Goal: Information Seeking & Learning: Learn about a topic

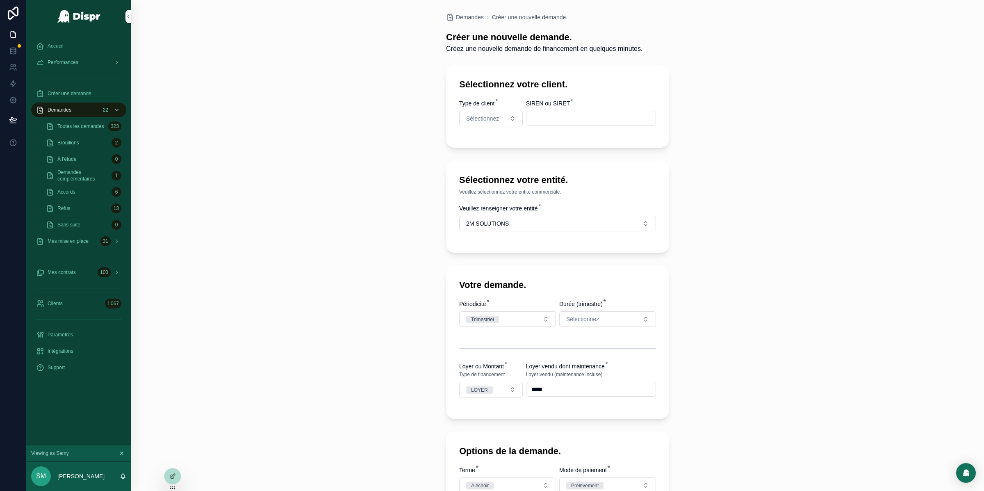
click at [88, 112] on div "Demandes 22" at bounding box center [78, 109] width 85 height 13
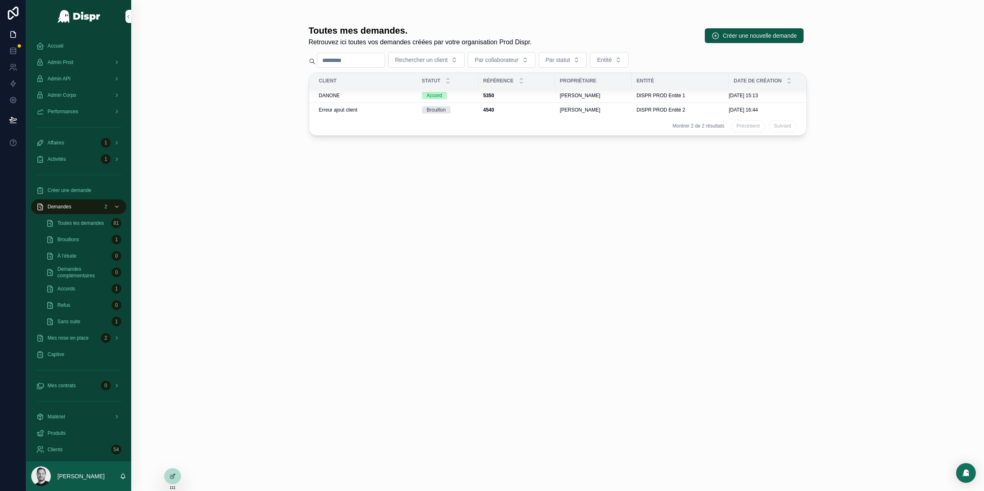
click at [0, 0] on icon at bounding box center [0, 0] width 0 height 0
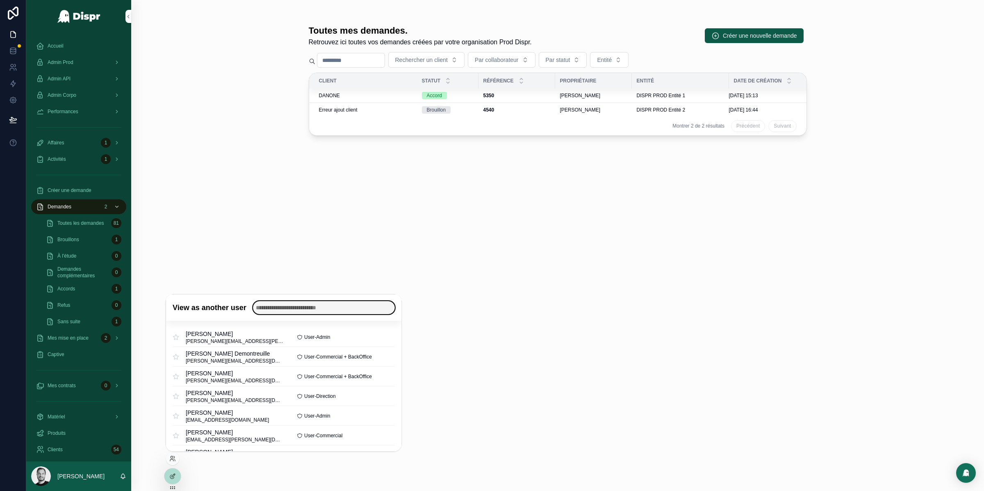
click at [308, 308] on input "text" at bounding box center [324, 307] width 142 height 13
click at [301, 308] on input "text" at bounding box center [324, 307] width 142 height 13
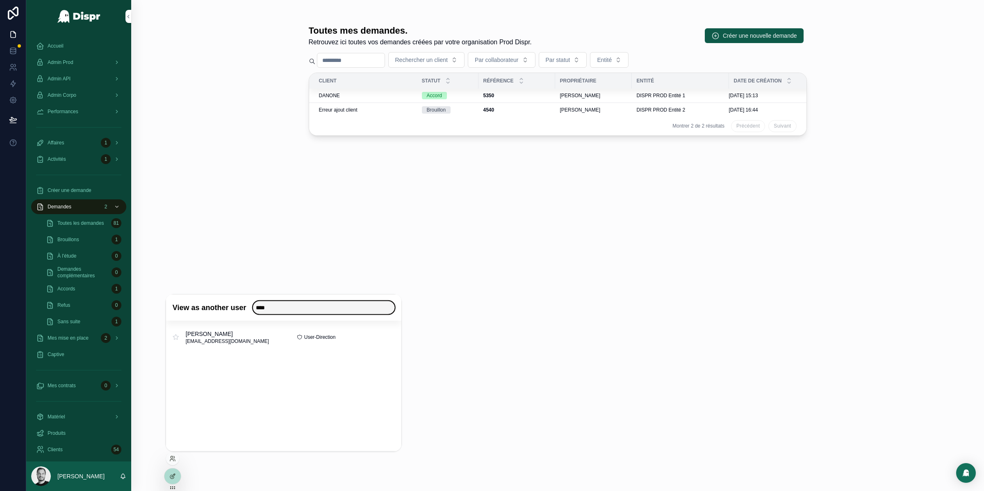
type input "****"
click at [0, 0] on button "Select" at bounding box center [0, 0] width 0 height 0
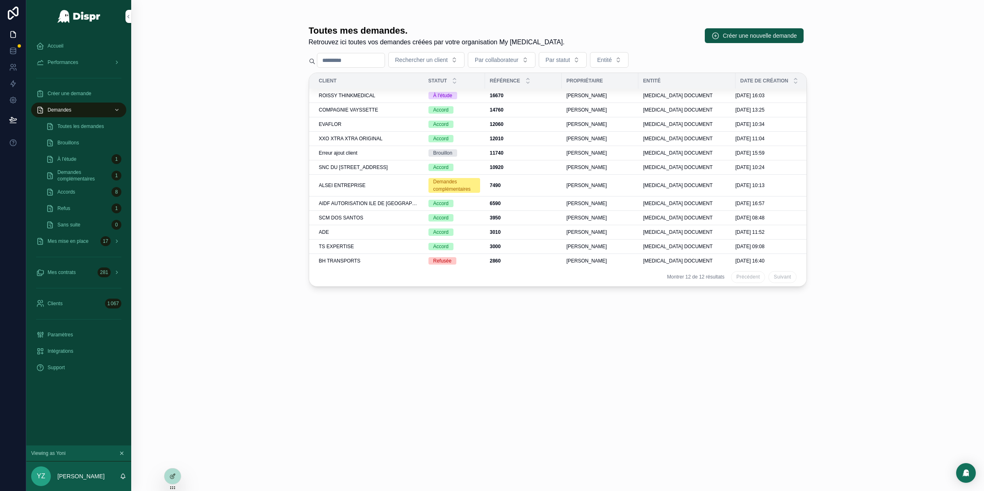
click at [346, 93] on span "ROISSY THINKMEDICAL" at bounding box center [347, 95] width 57 height 7
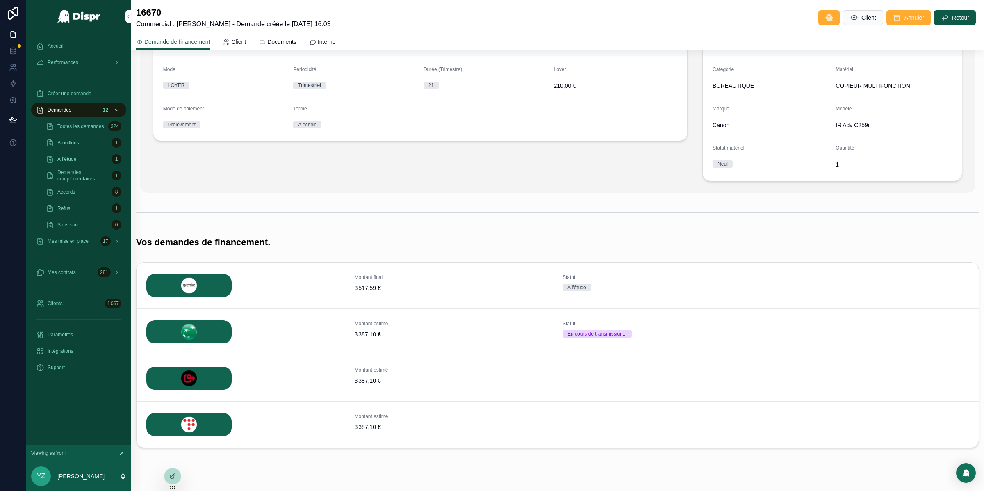
scroll to position [99, 0]
click at [0, 0] on button "Détails" at bounding box center [0, 0] width 0 height 0
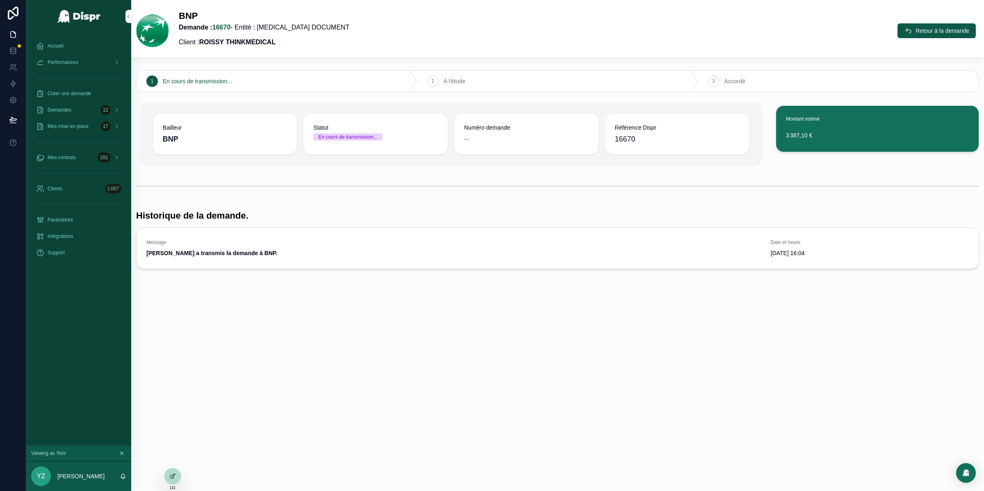
click at [945, 490] on div at bounding box center [492, 491] width 984 height 0
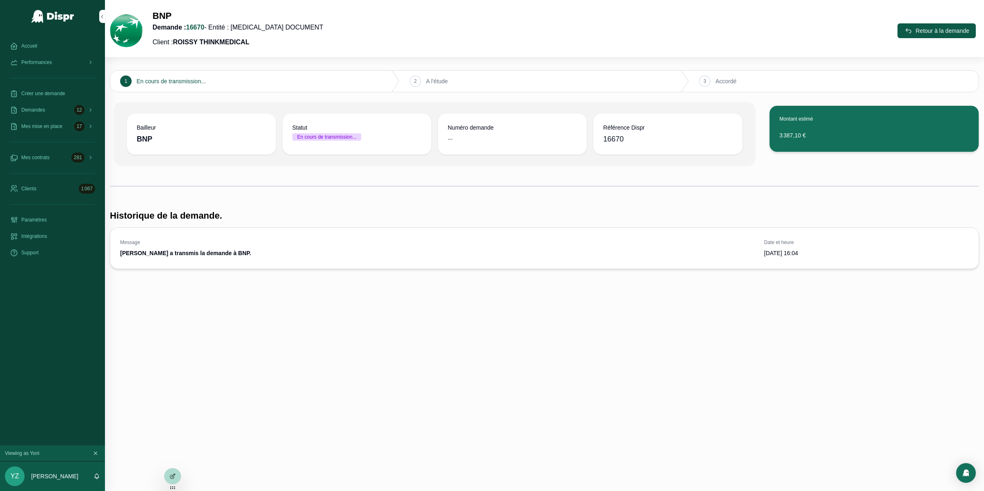
click at [965, 490] on div at bounding box center [492, 491] width 984 height 0
click at [892, 490] on div at bounding box center [492, 491] width 984 height 0
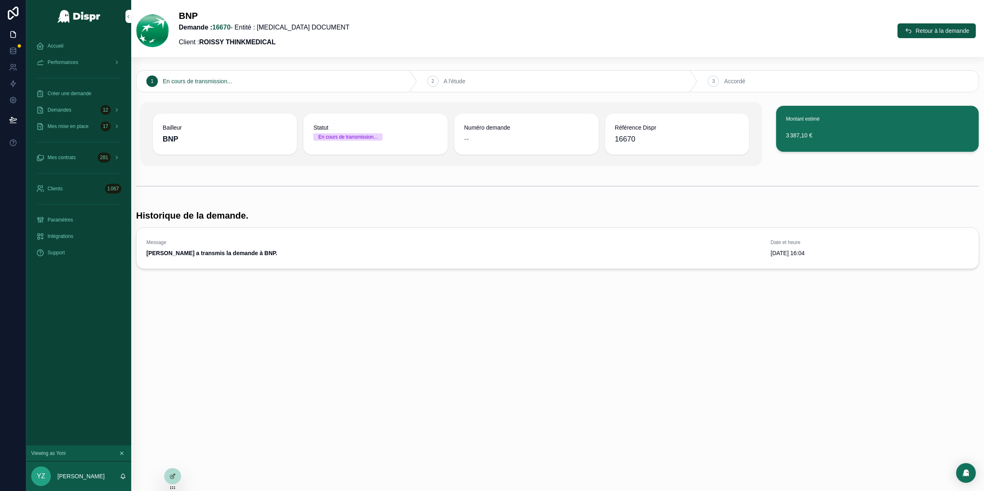
click at [212, 41] on strong "ROISSY THINKMEDICAL" at bounding box center [237, 42] width 76 height 7
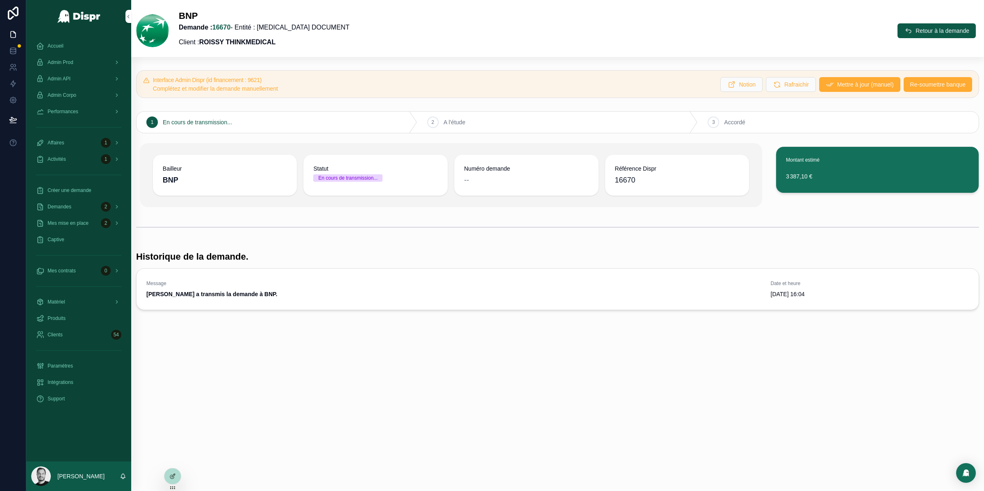
click at [107, 80] on div "Admin API" at bounding box center [78, 78] width 85 height 13
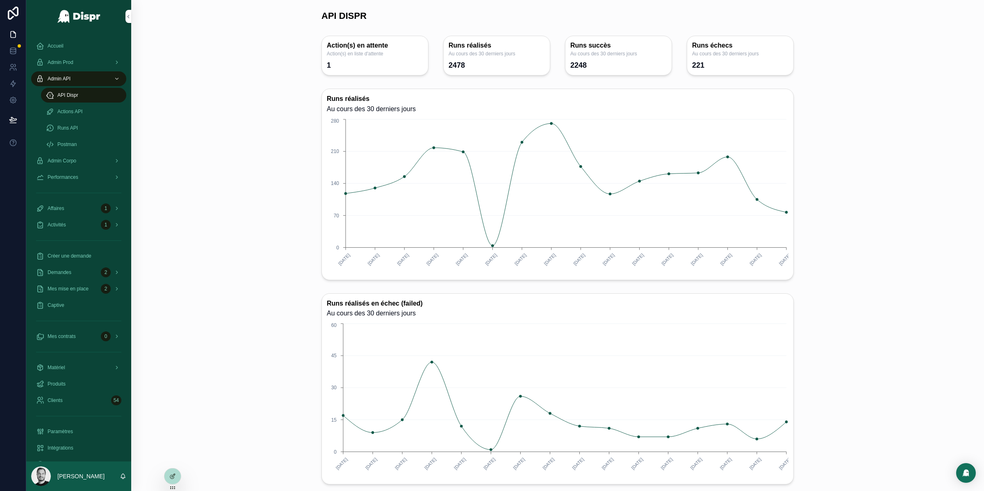
click at [87, 127] on div "Runs API" at bounding box center [83, 127] width 75 height 13
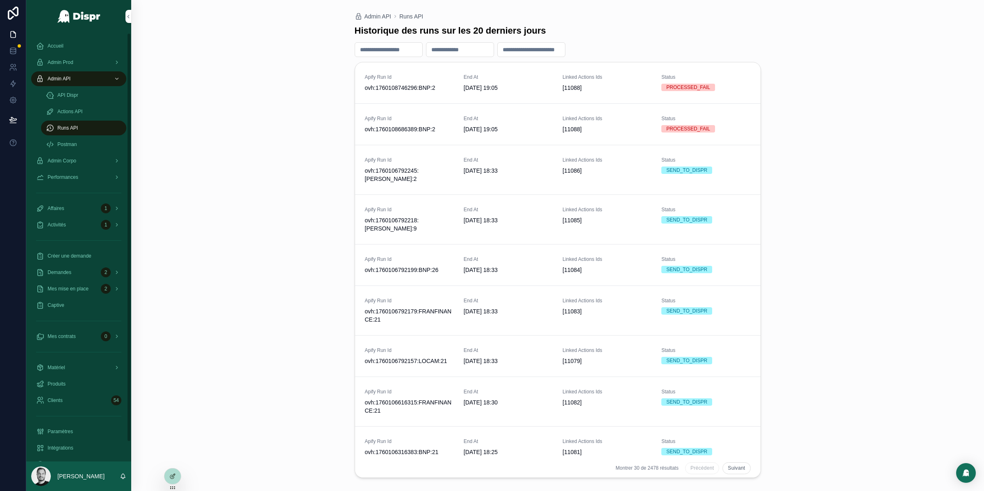
click at [91, 95] on div "API Dispr" at bounding box center [83, 95] width 75 height 13
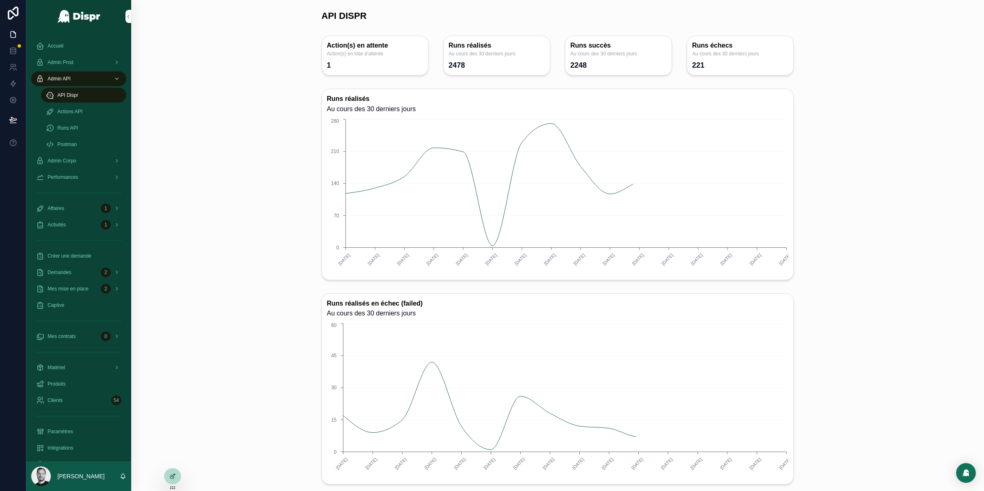
click at [96, 110] on div "Actions API" at bounding box center [83, 111] width 75 height 13
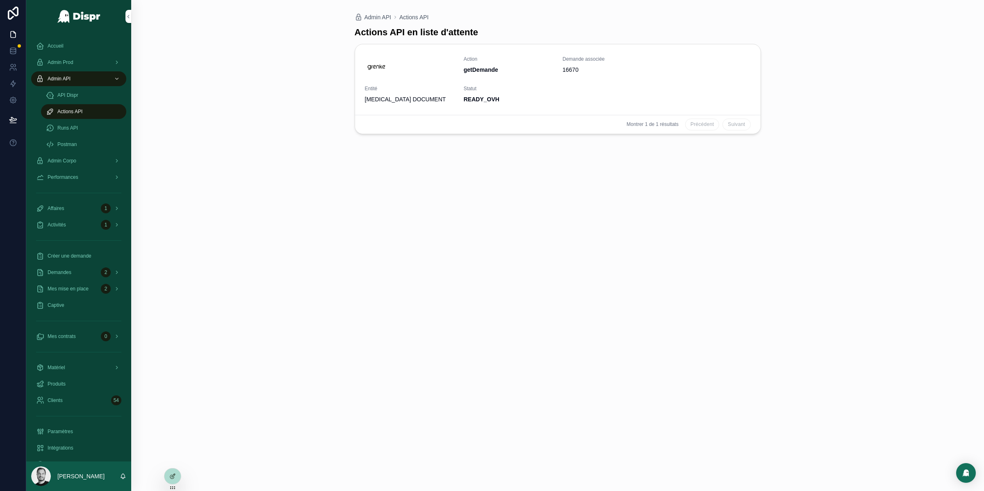
click at [91, 128] on div "Runs API" at bounding box center [83, 127] width 75 height 13
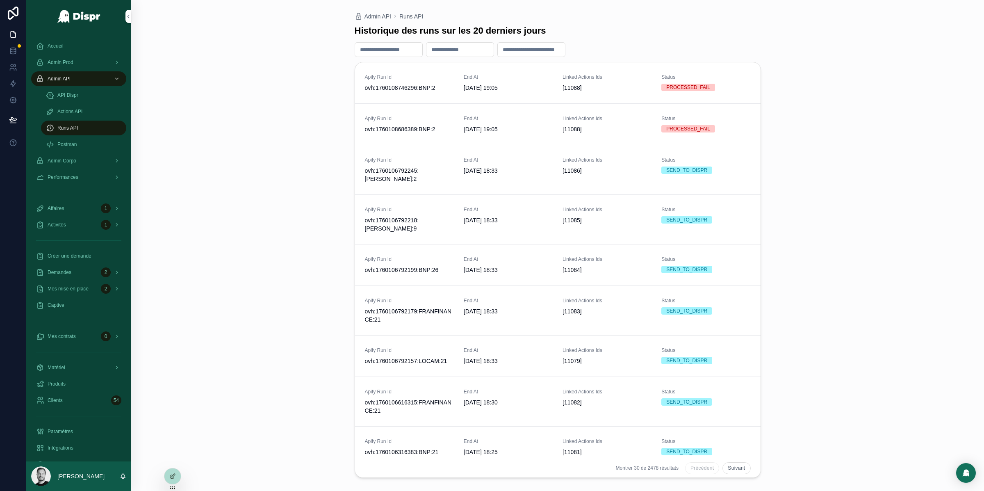
click at [93, 143] on div "Postman" at bounding box center [83, 144] width 75 height 13
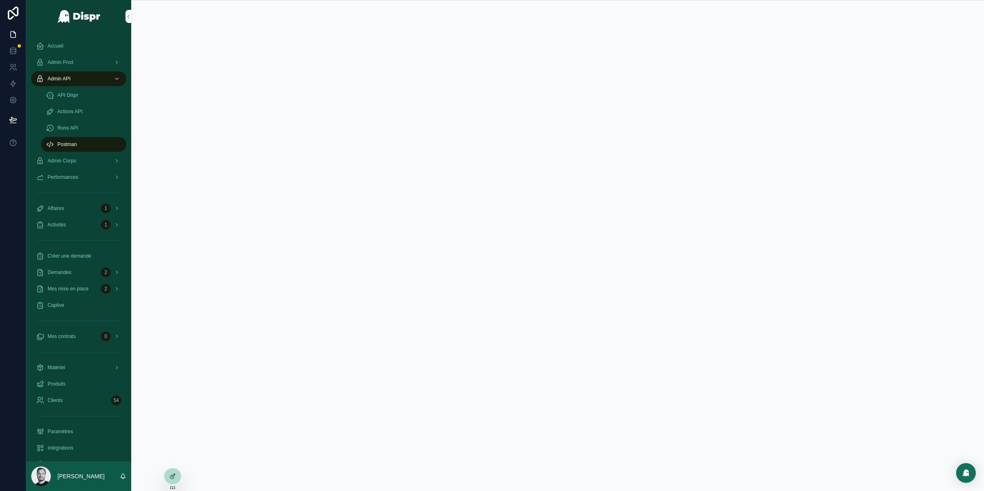
click at [98, 61] on div "Admin Prod" at bounding box center [78, 62] width 85 height 13
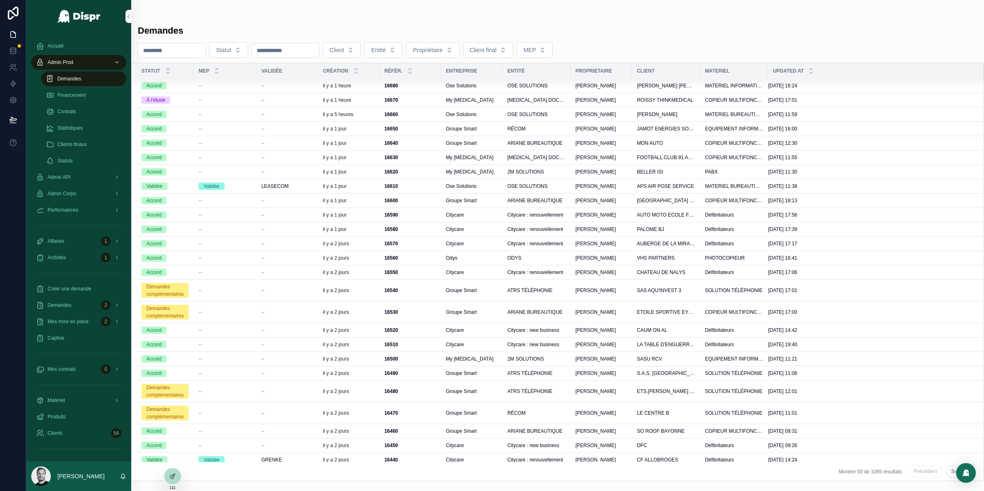
click at [393, 101] on strong "16670" at bounding box center [391, 100] width 14 height 6
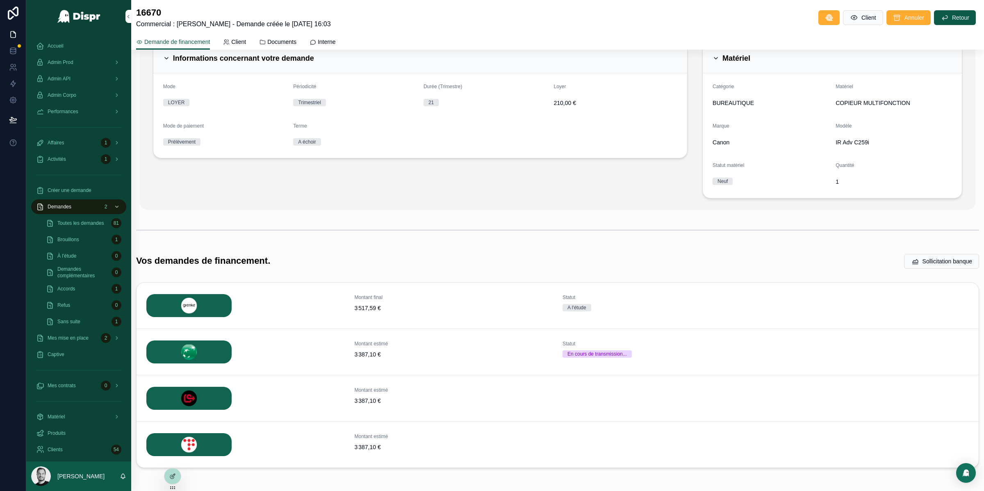
scroll to position [118, 0]
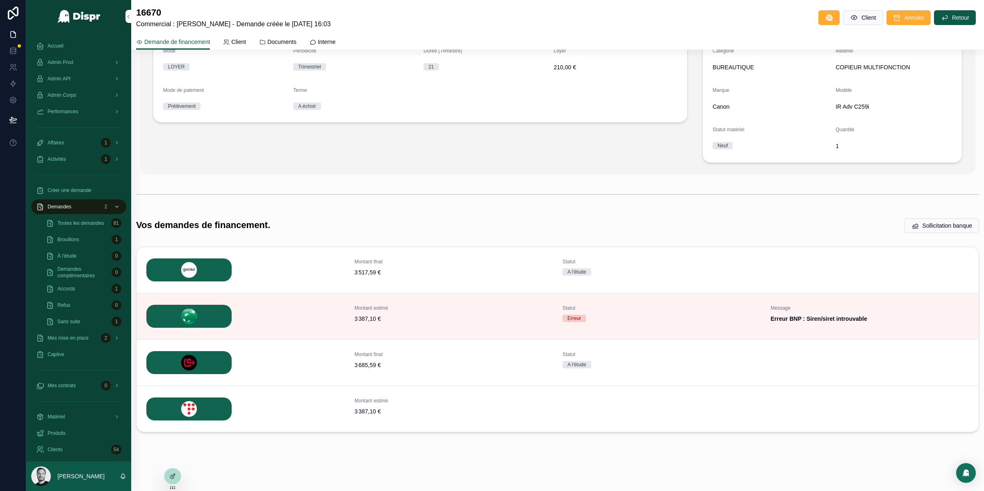
scroll to position [116, 0]
